Goal: Task Accomplishment & Management: Manage account settings

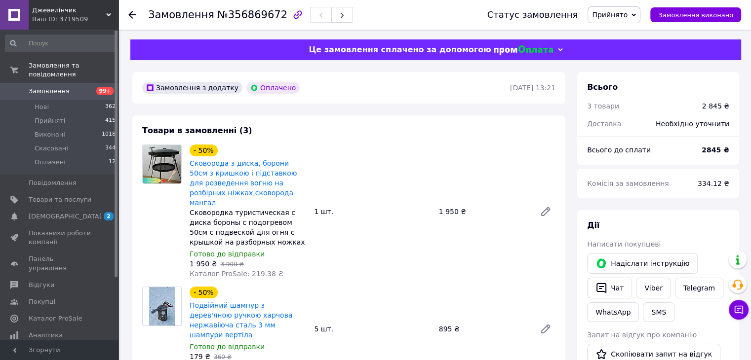
click at [67, 87] on span "Замовлення" at bounding box center [60, 91] width 63 height 9
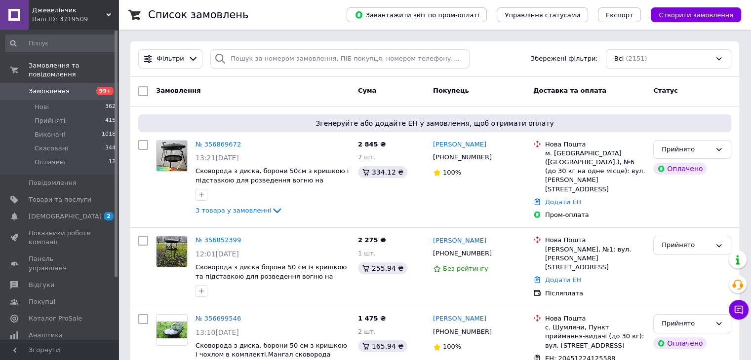
click at [57, 87] on span "Замовлення" at bounding box center [49, 91] width 41 height 9
click at [62, 87] on span "Замовлення" at bounding box center [49, 91] width 41 height 9
click at [54, 87] on span "Замовлення" at bounding box center [49, 91] width 41 height 9
click at [225, 147] on link "№ 356869672" at bounding box center [218, 144] width 45 height 7
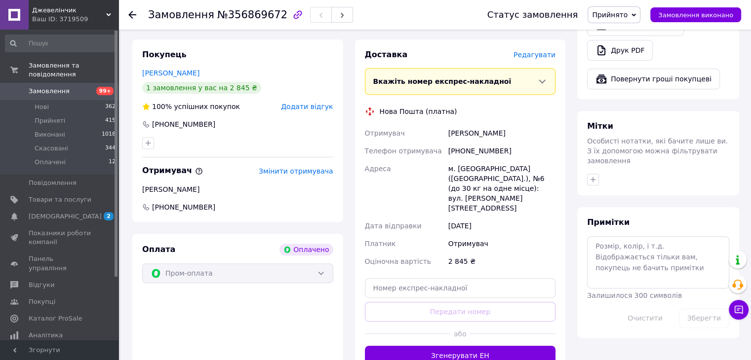
scroll to position [444, 0]
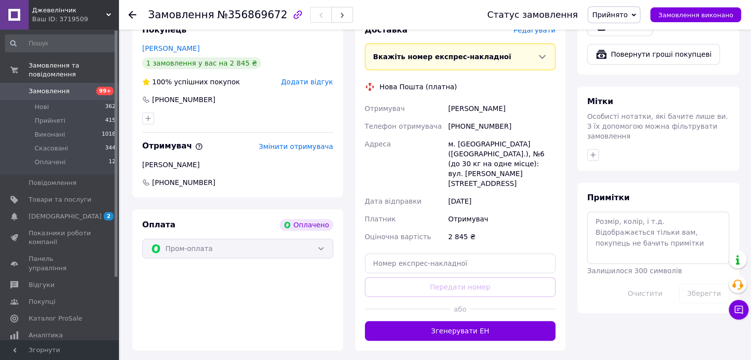
click at [49, 88] on link "Замовлення 99+" at bounding box center [60, 91] width 121 height 17
